Goal: Information Seeking & Learning: Learn about a topic

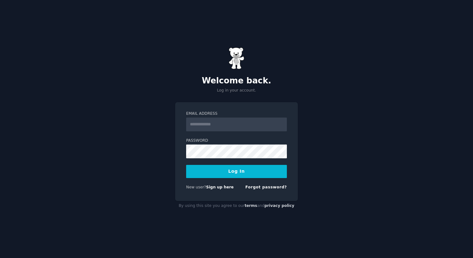
type input "**********"
click at [236, 171] on button "Log In" at bounding box center [236, 171] width 101 height 13
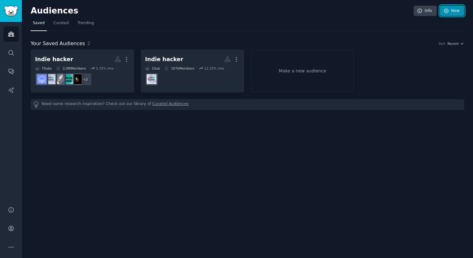
click at [453, 12] on link "New" at bounding box center [452, 11] width 24 height 11
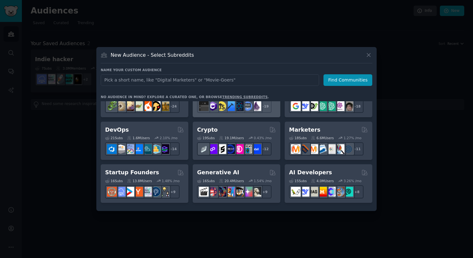
scroll to position [24, 0]
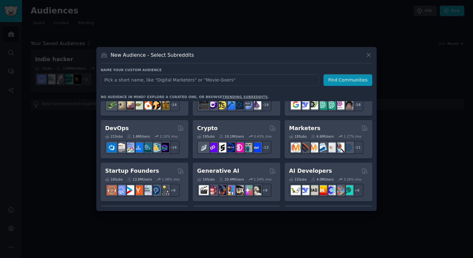
click at [185, 84] on input "text" at bounding box center [210, 80] width 218 height 12
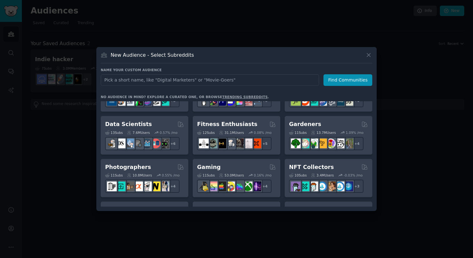
scroll to position [179, 0]
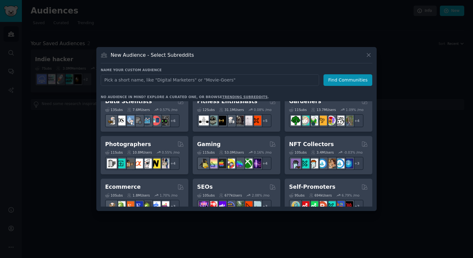
click at [181, 80] on input "text" at bounding box center [210, 80] width 218 height 12
type input "s"
type input "m"
type input "a"
type input "saas prompt"
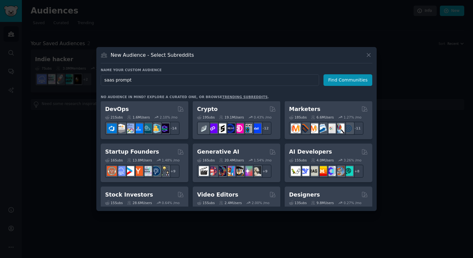
scroll to position [0, 0]
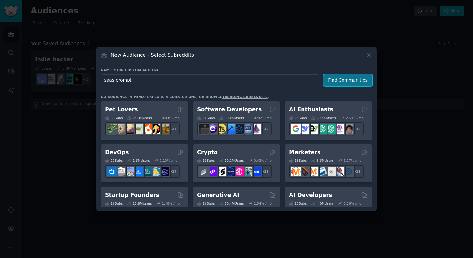
click at [341, 81] on button "Find Communities" at bounding box center [348, 80] width 49 height 12
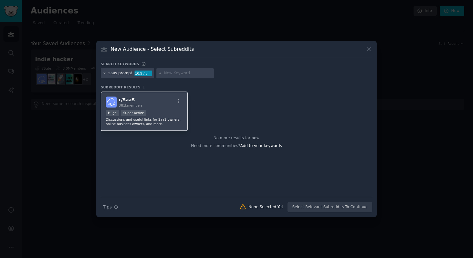
click at [158, 99] on div "r/ SaaS 381k members" at bounding box center [144, 101] width 77 height 11
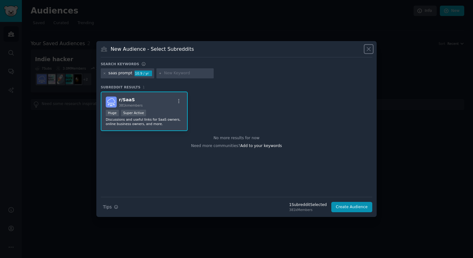
click at [369, 49] on icon at bounding box center [368, 49] width 3 height 3
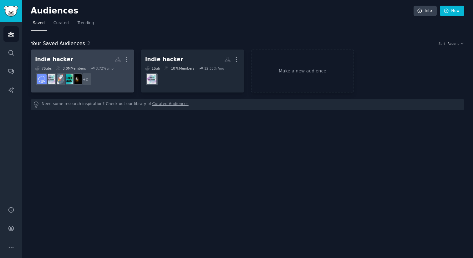
click at [120, 75] on dd "+ 2" at bounding box center [82, 79] width 95 height 18
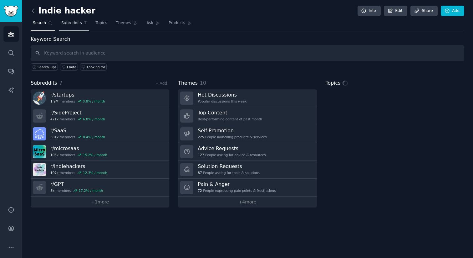
click at [76, 28] on link "Subreddits 7" at bounding box center [74, 24] width 30 height 13
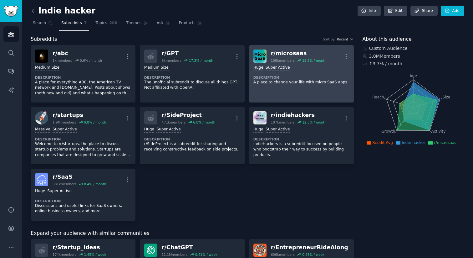
click at [315, 71] on div "Huge Super Active Description A place to change your life with micro SaaS apps" at bounding box center [301, 75] width 96 height 24
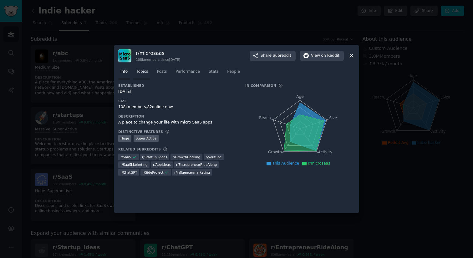
click at [148, 72] on span "Topics" at bounding box center [142, 72] width 12 height 6
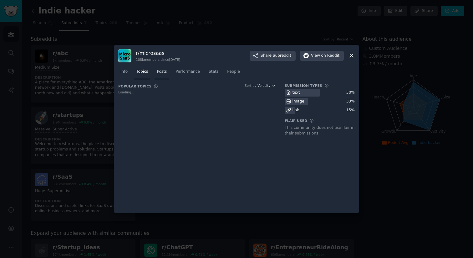
click at [163, 71] on span "Posts" at bounding box center [162, 72] width 10 height 6
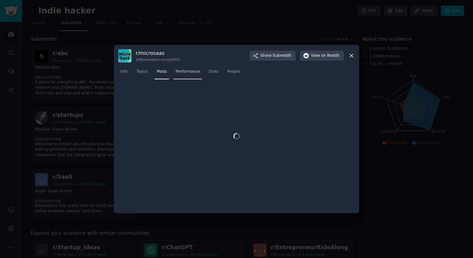
click at [192, 71] on span "Performance" at bounding box center [188, 72] width 24 height 6
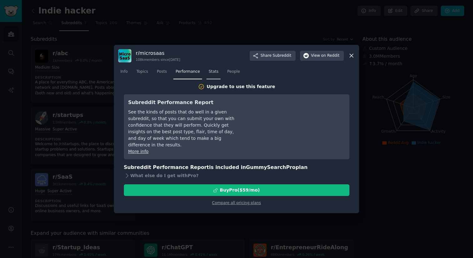
click at [216, 72] on span "Stats" at bounding box center [214, 72] width 10 height 6
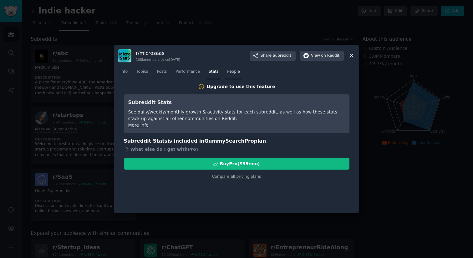
click at [231, 71] on span "People" at bounding box center [233, 72] width 13 height 6
click at [218, 72] on link "Stats" at bounding box center [214, 73] width 14 height 13
click at [175, 69] on link "Performance" at bounding box center [187, 73] width 29 height 13
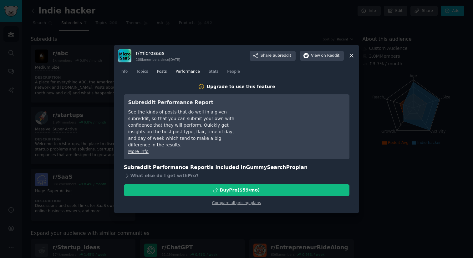
click at [161, 70] on span "Posts" at bounding box center [162, 72] width 10 height 6
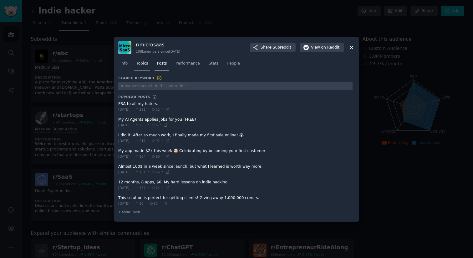
click at [138, 72] on div "Info Topics Posts Performance Stats People" at bounding box center [236, 64] width 237 height 21
click at [138, 62] on span "Topics" at bounding box center [142, 64] width 12 height 6
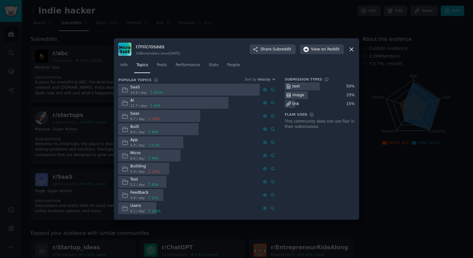
click at [388, 183] on div at bounding box center [236, 129] width 473 height 258
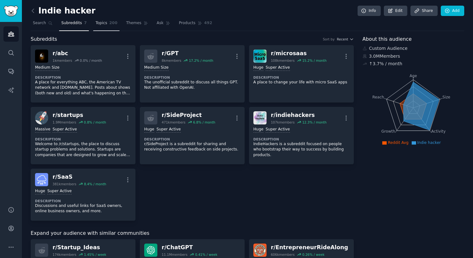
click at [102, 26] on span "Topics" at bounding box center [101, 23] width 12 height 6
